Goal: Transaction & Acquisition: Purchase product/service

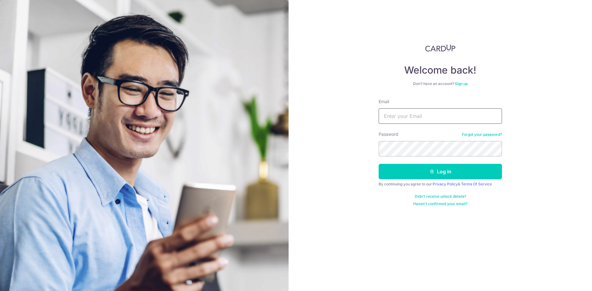
type input "debstersing@gmail.com"
click at [417, 176] on button "Log in" at bounding box center [440, 171] width 123 height 15
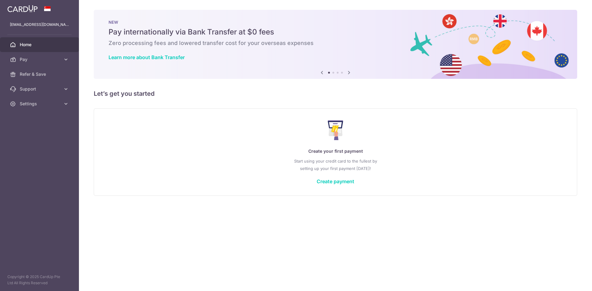
click at [333, 183] on link "Create payment" at bounding box center [336, 182] width 38 height 6
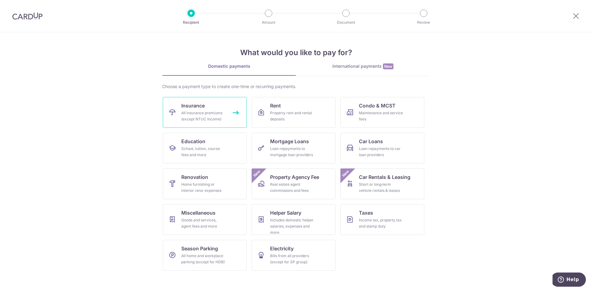
click at [200, 110] on link "Insurance All insurance premiums (except NTUC Income)" at bounding box center [205, 112] width 84 height 31
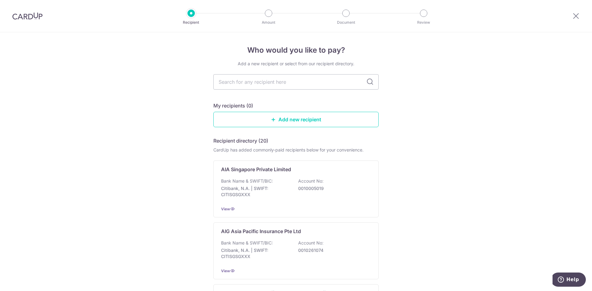
click at [265, 175] on div "AIA Singapore Private Limited Bank Name & SWIFT/BIC: Citibank, N.A. | SWIFT: CI…" at bounding box center [295, 189] width 165 height 57
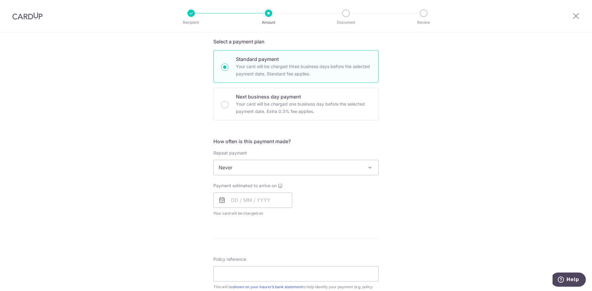
scroll to position [154, 0]
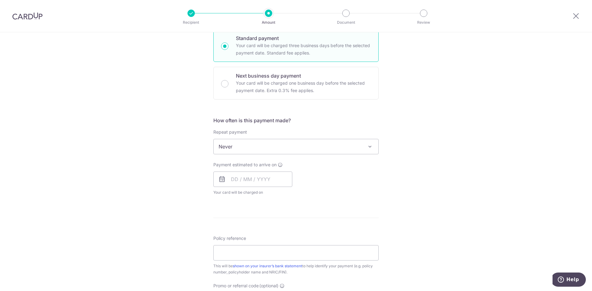
click at [269, 146] on span "Never" at bounding box center [296, 146] width 165 height 15
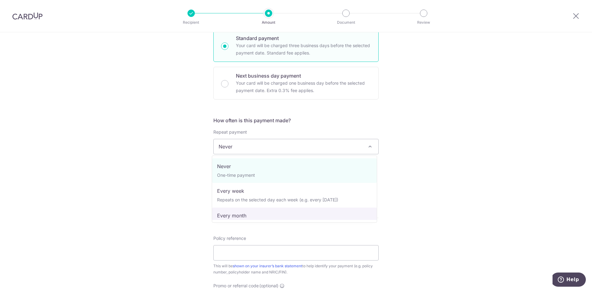
select select "3"
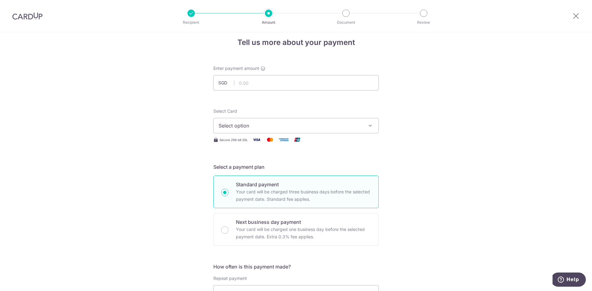
scroll to position [0, 0]
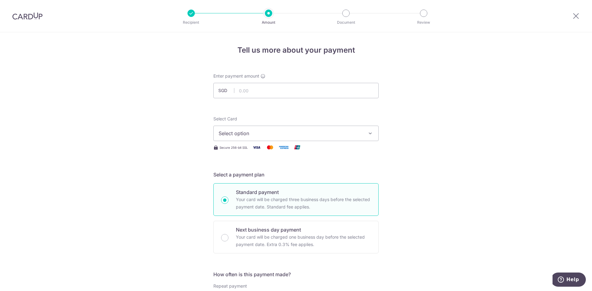
click at [33, 17] on img at bounding box center [27, 15] width 30 height 7
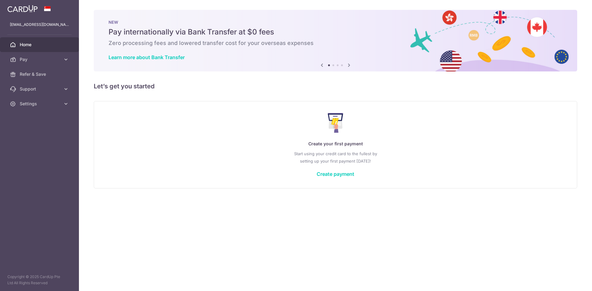
click at [41, 60] on span "Pay" at bounding box center [40, 59] width 41 height 6
click at [41, 75] on span "Payments" at bounding box center [40, 74] width 41 height 6
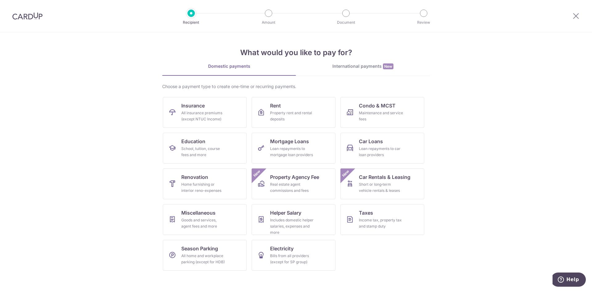
click at [464, 118] on section "What would you like to pay for? Domestic payments International payments New Ch…" at bounding box center [296, 161] width 592 height 259
click at [207, 113] on div "All insurance premiums (except NTUC Income)" at bounding box center [203, 116] width 44 height 12
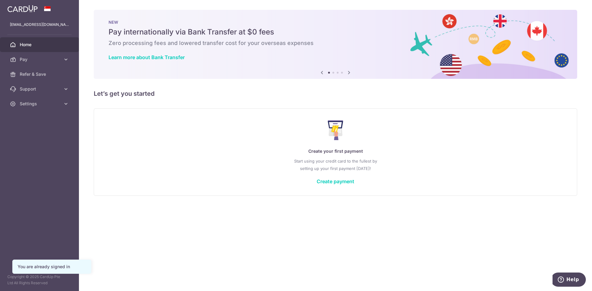
click at [65, 60] on icon at bounding box center [66, 59] width 6 height 6
click at [333, 180] on link "Create payment" at bounding box center [336, 182] width 38 height 6
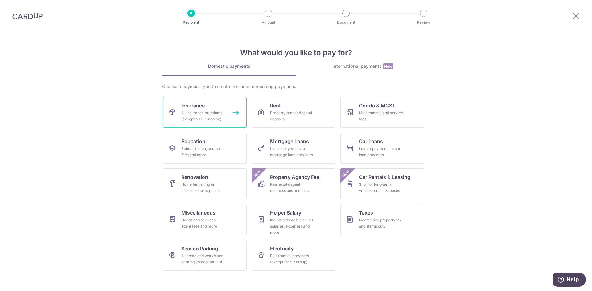
click at [209, 117] on div "All insurance premiums (except NTUC Income)" at bounding box center [203, 116] width 44 height 12
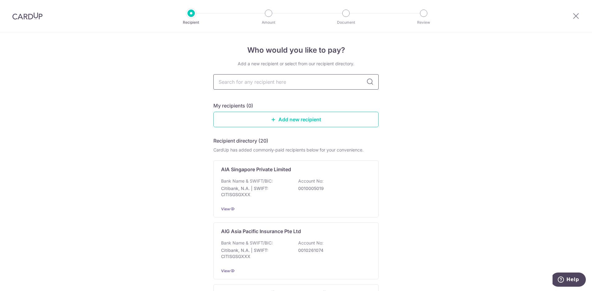
click at [286, 84] on input "text" at bounding box center [295, 81] width 165 height 15
type input "pru"
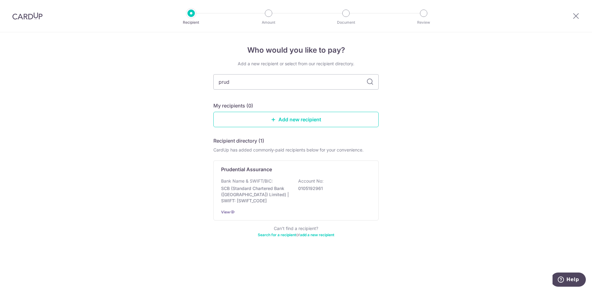
click at [273, 178] on div "Prudential Assurance Bank Name & SWIFT/BIC: SCB (Standard Chartered Bank (Singa…" at bounding box center [295, 191] width 165 height 60
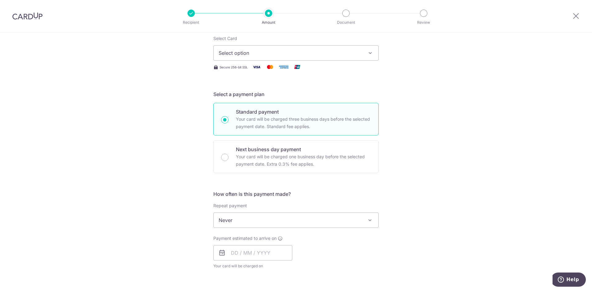
scroll to position [92, 0]
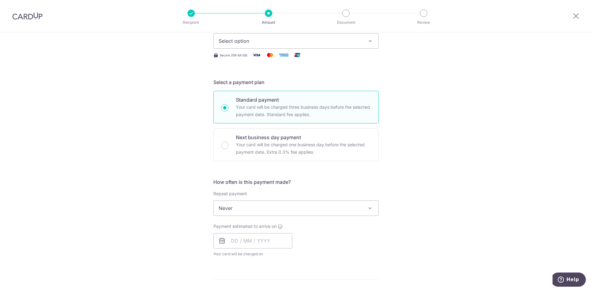
click at [266, 210] on span "Never" at bounding box center [296, 208] width 165 height 15
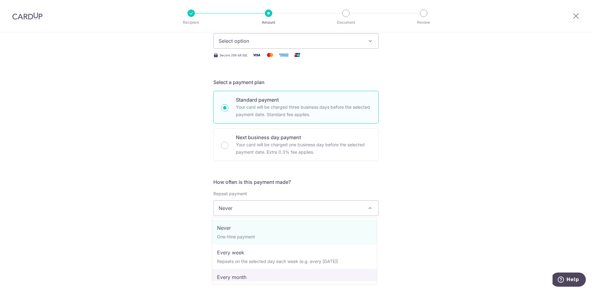
select select "3"
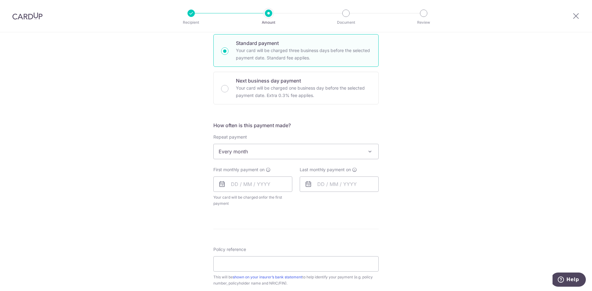
scroll to position [154, 0]
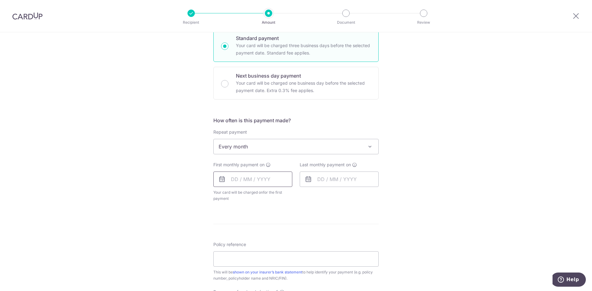
click at [233, 179] on input "text" at bounding box center [252, 179] width 79 height 15
click at [486, 110] on div "Tell us more about your payment Enter payment amount SGD Select Card Select opt…" at bounding box center [296, 160] width 592 height 564
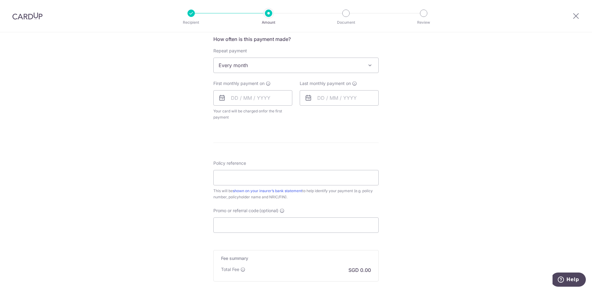
scroll to position [247, 0]
